Goal: Task Accomplishment & Management: Manage account settings

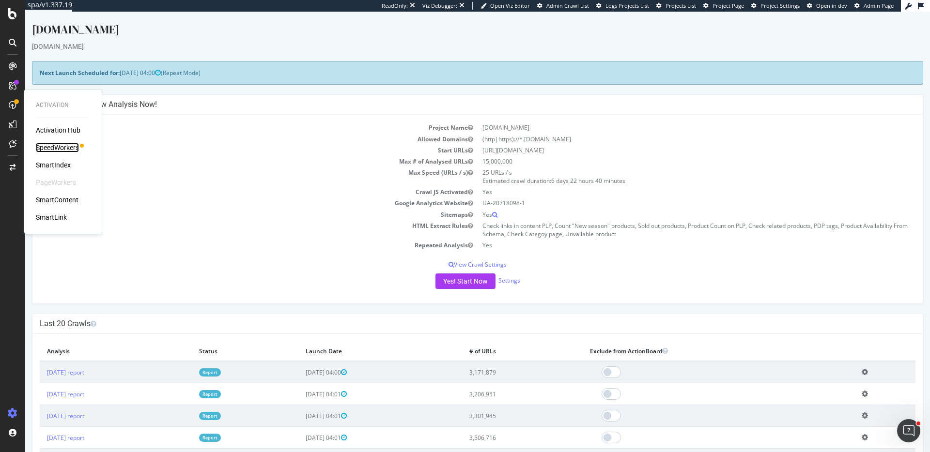
click at [70, 144] on div "SpeedWorkers" at bounding box center [57, 148] width 43 height 10
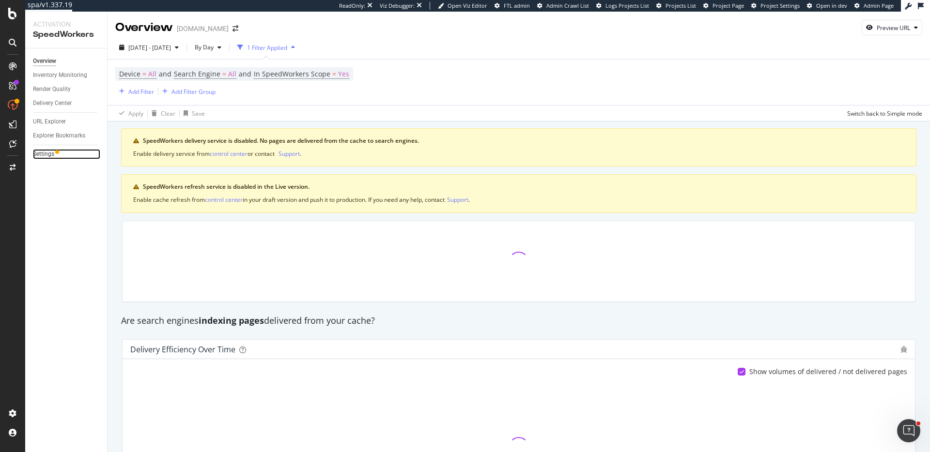
click at [54, 154] on link "Settings" at bounding box center [66, 154] width 67 height 10
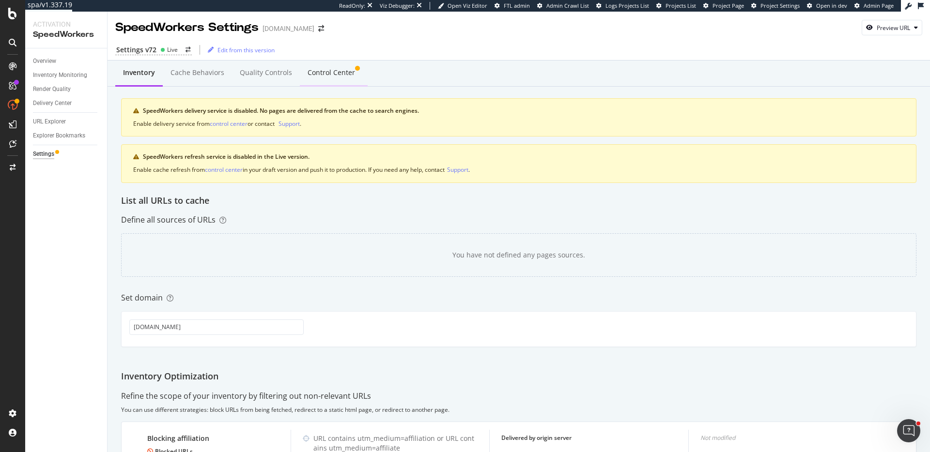
click at [326, 76] on div "Control Center" at bounding box center [331, 73] width 47 height 10
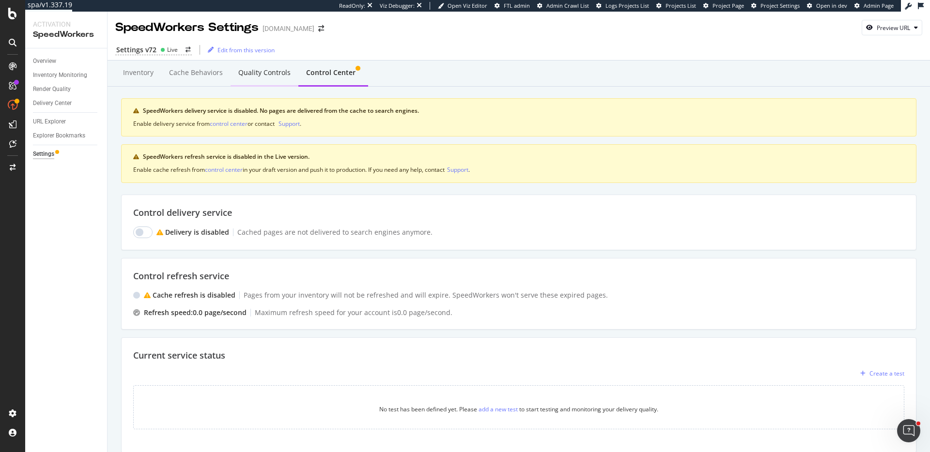
click at [262, 70] on div "Quality Controls" at bounding box center [264, 73] width 52 height 10
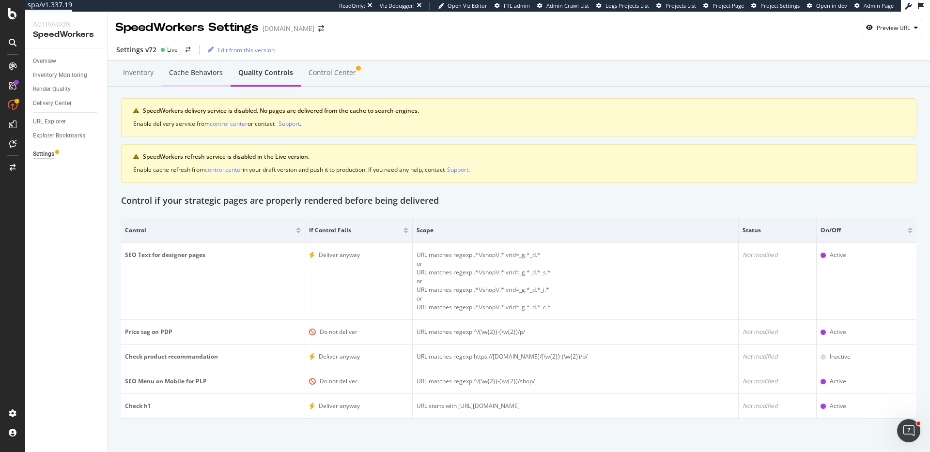
click at [204, 72] on div "Cache behaviors" at bounding box center [196, 73] width 54 height 10
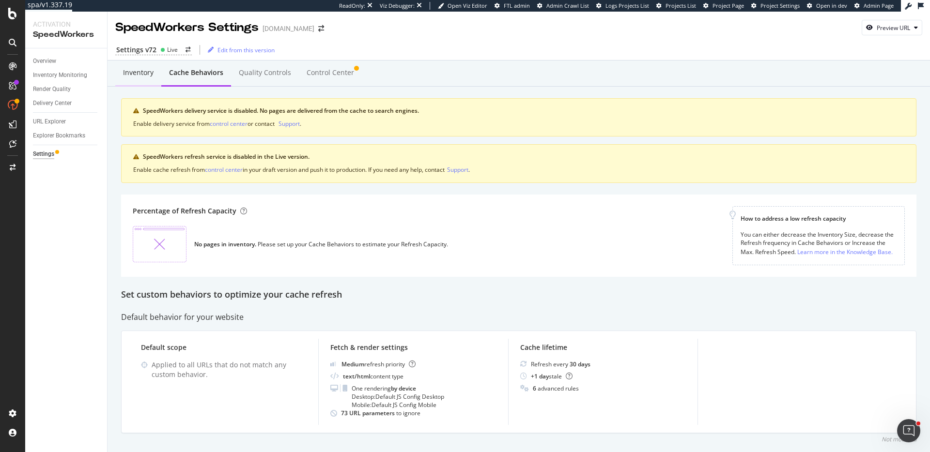
click at [145, 71] on div "Inventory" at bounding box center [138, 73] width 31 height 10
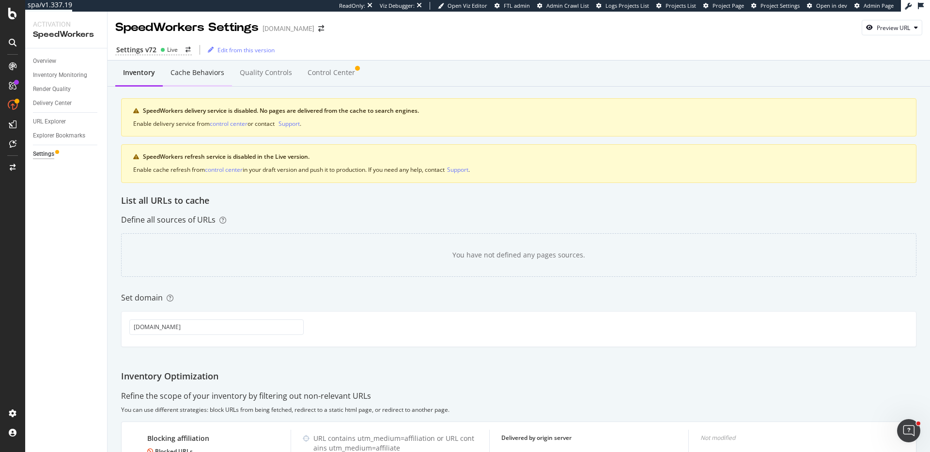
click at [199, 74] on div "Cache behaviors" at bounding box center [198, 73] width 54 height 10
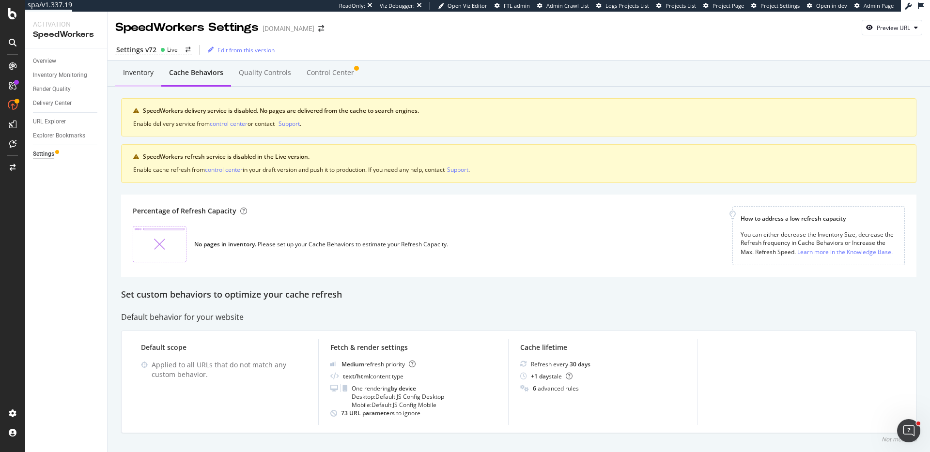
click at [148, 76] on div "Inventory" at bounding box center [138, 73] width 31 height 10
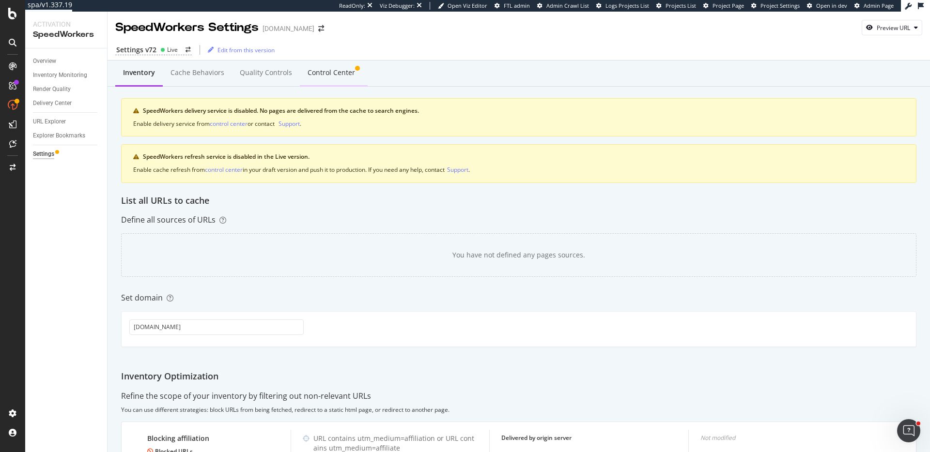
click at [311, 75] on div "Control Center" at bounding box center [331, 73] width 47 height 10
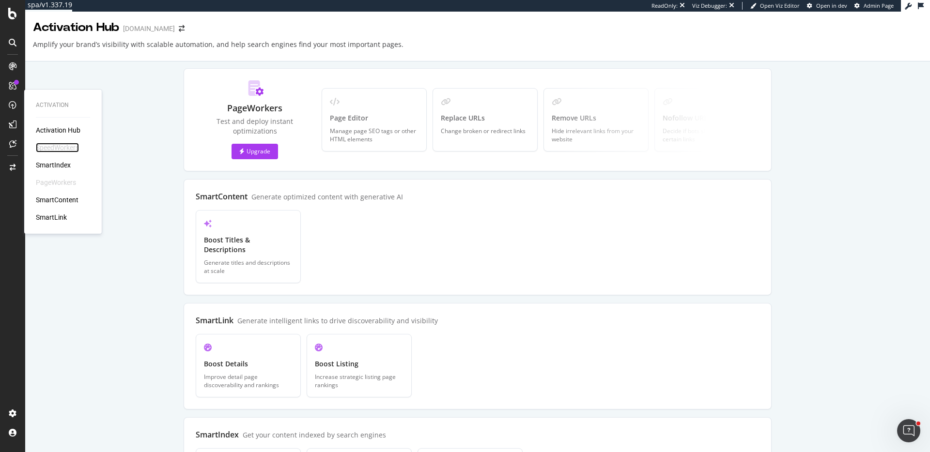
click at [73, 147] on div "SpeedWorkers" at bounding box center [57, 148] width 43 height 10
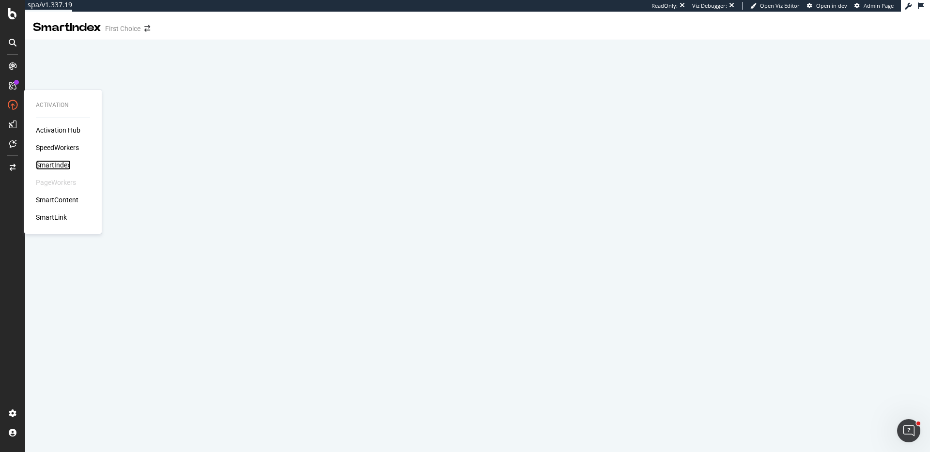
click at [56, 164] on div "SmartIndex" at bounding box center [53, 165] width 35 height 10
click at [55, 164] on div "SmartIndex" at bounding box center [53, 165] width 35 height 10
